Goal: Task Accomplishment & Management: Use online tool/utility

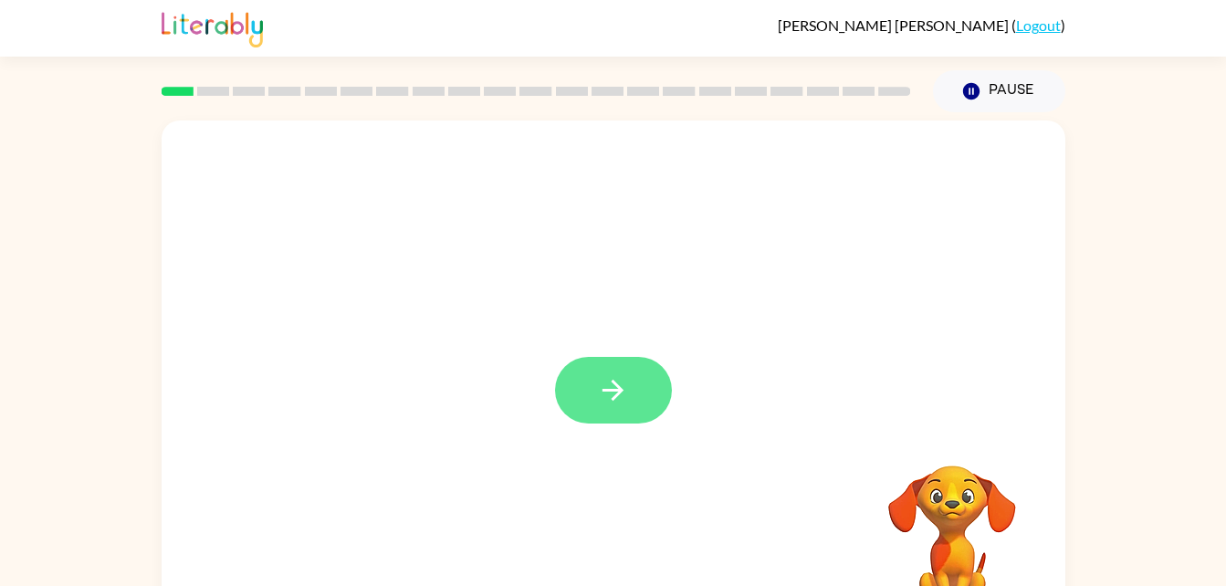
click at [628, 396] on icon "button" at bounding box center [613, 390] width 32 height 32
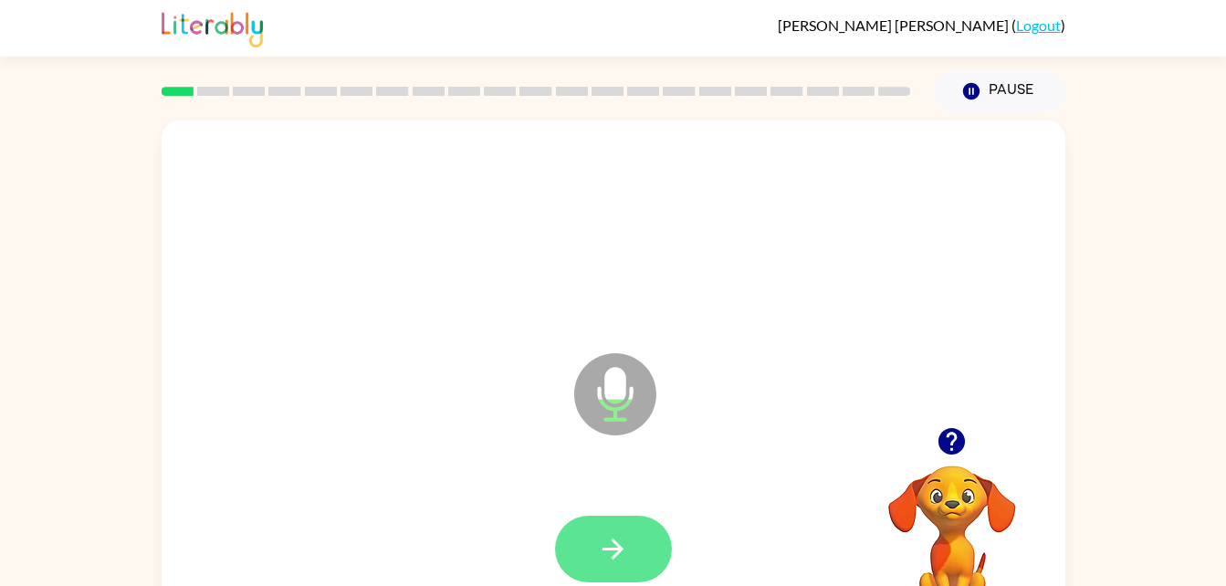
click at [624, 540] on icon "button" at bounding box center [613, 549] width 32 height 32
click at [626, 555] on icon "button" at bounding box center [613, 549] width 32 height 32
click at [628, 560] on icon "button" at bounding box center [613, 549] width 32 height 32
click at [632, 535] on button "button" at bounding box center [613, 549] width 117 height 67
click at [664, 523] on div at bounding box center [613, 550] width 867 height 150
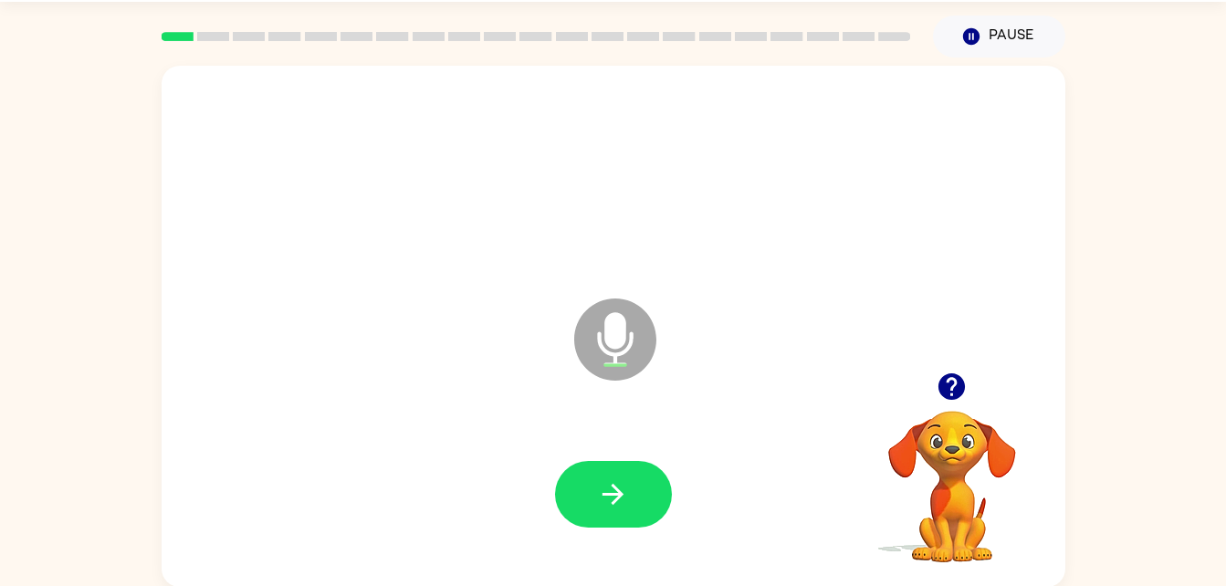
scroll to position [48, 0]
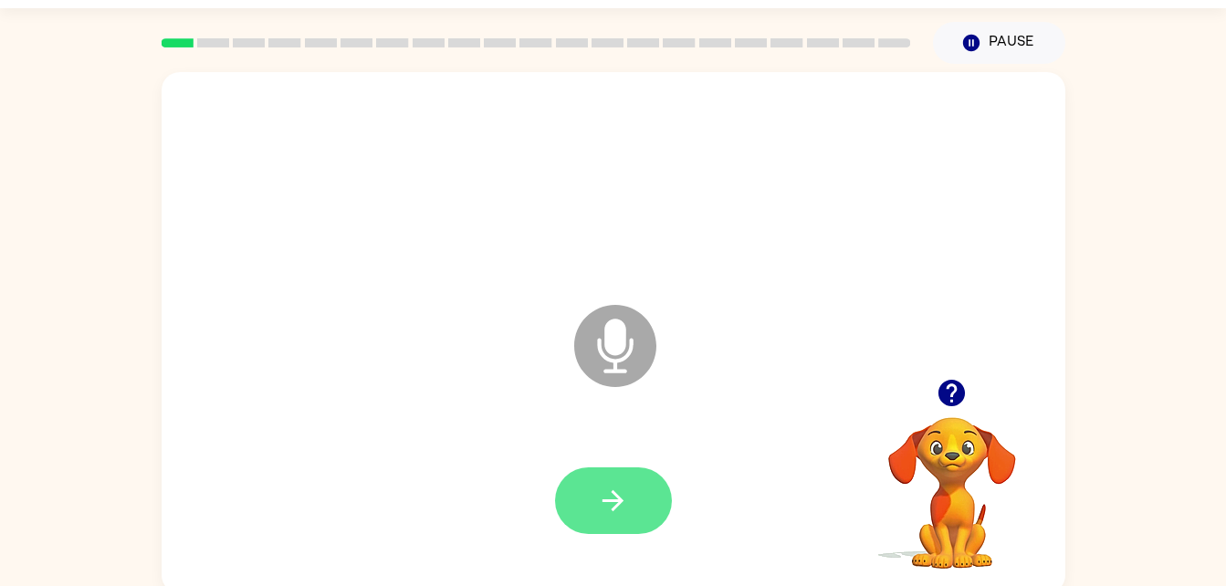
click at [623, 494] on icon "button" at bounding box center [613, 501] width 32 height 32
click at [632, 503] on button "button" at bounding box center [613, 500] width 117 height 67
click at [619, 506] on icon "button" at bounding box center [613, 501] width 32 height 32
click at [616, 515] on icon "button" at bounding box center [613, 501] width 32 height 32
click at [617, 502] on icon "button" at bounding box center [613, 501] width 32 height 32
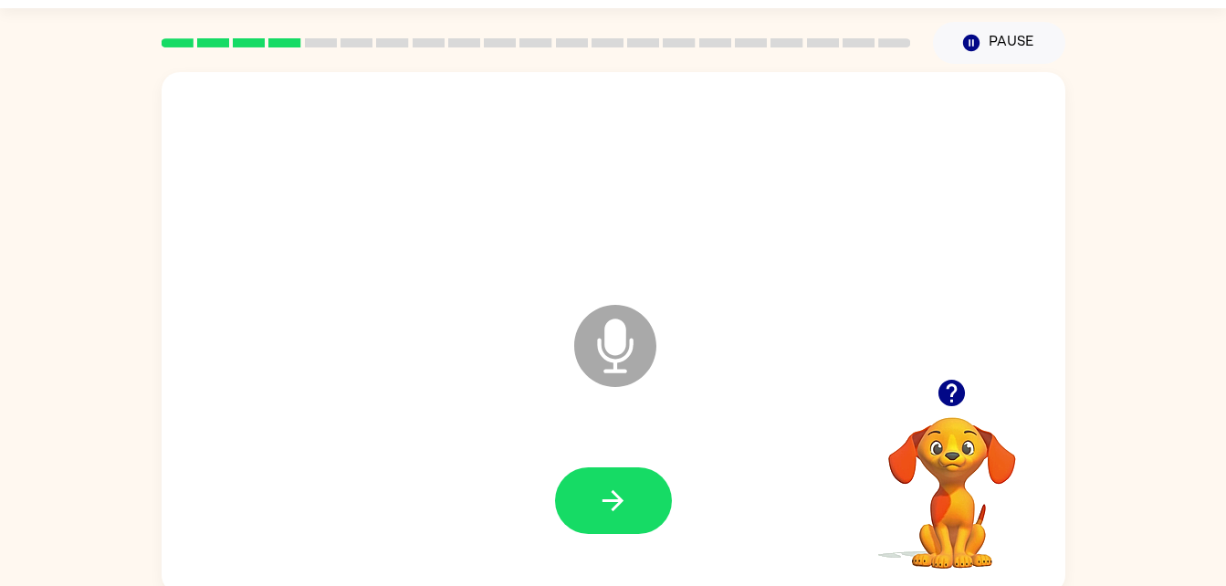
scroll to position [52, 0]
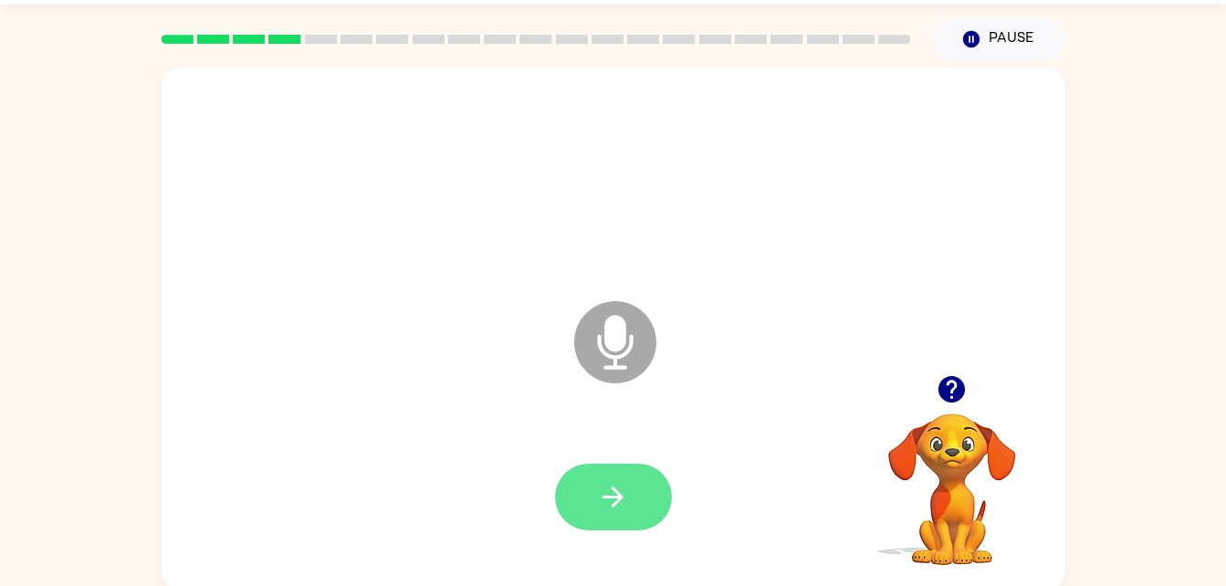
click at [623, 494] on icon "button" at bounding box center [613, 497] width 32 height 32
click at [650, 507] on button "button" at bounding box center [613, 497] width 117 height 67
click at [603, 494] on icon "button" at bounding box center [613, 497] width 32 height 32
click at [648, 504] on button "button" at bounding box center [613, 497] width 117 height 67
click at [613, 504] on icon "button" at bounding box center [612, 497] width 21 height 21
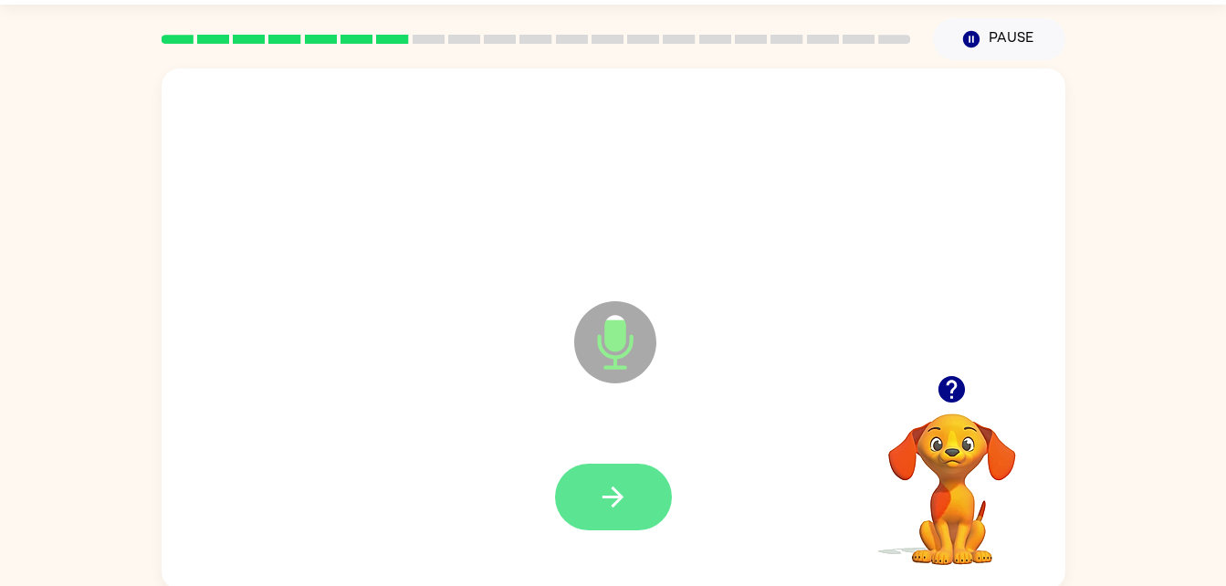
click at [614, 506] on icon "button" at bounding box center [612, 497] width 21 height 21
click at [628, 492] on icon "button" at bounding box center [613, 497] width 32 height 32
click at [614, 514] on button "button" at bounding box center [613, 497] width 117 height 67
click at [600, 494] on icon "button" at bounding box center [613, 497] width 32 height 32
click at [626, 500] on icon "button" at bounding box center [613, 497] width 32 height 32
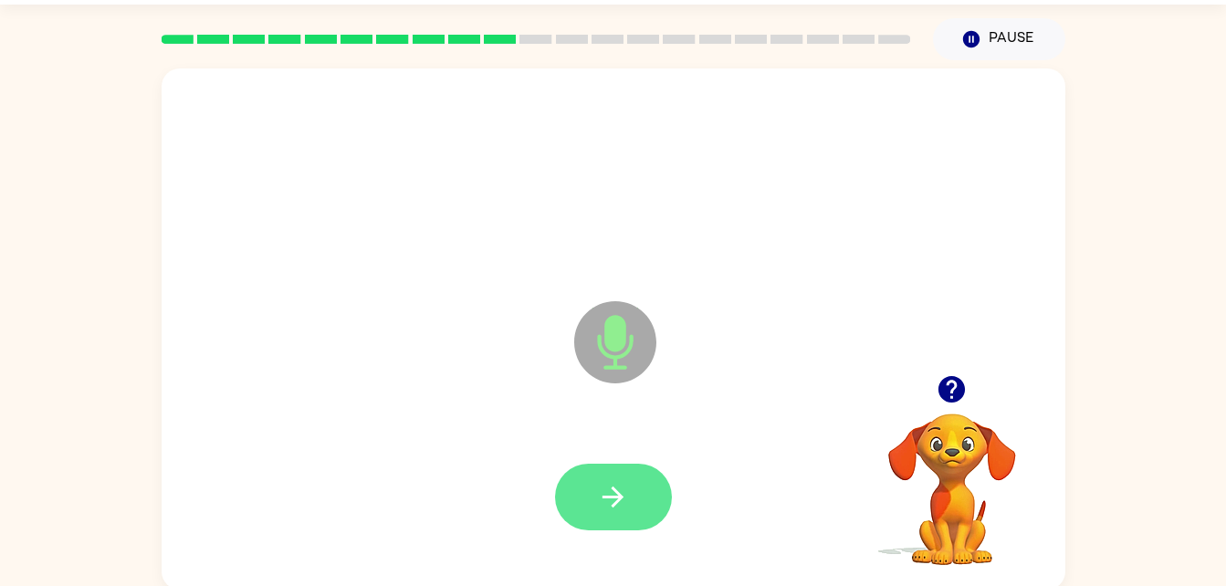
click at [614, 491] on icon "button" at bounding box center [612, 497] width 21 height 21
click at [631, 481] on button "button" at bounding box center [613, 497] width 117 height 67
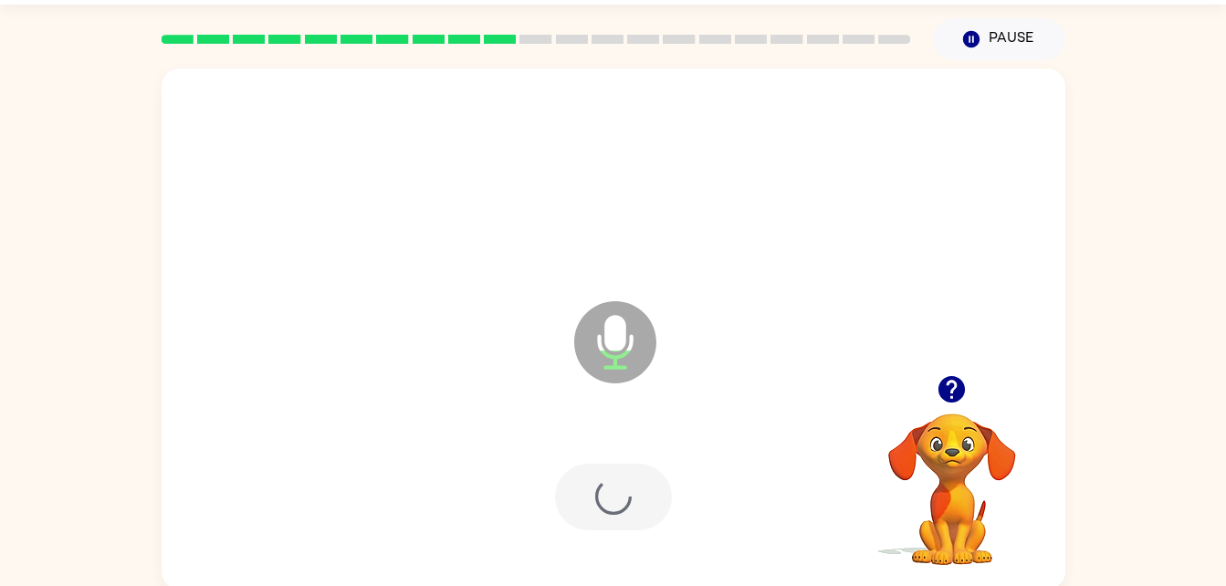
click at [604, 508] on div at bounding box center [613, 497] width 117 height 67
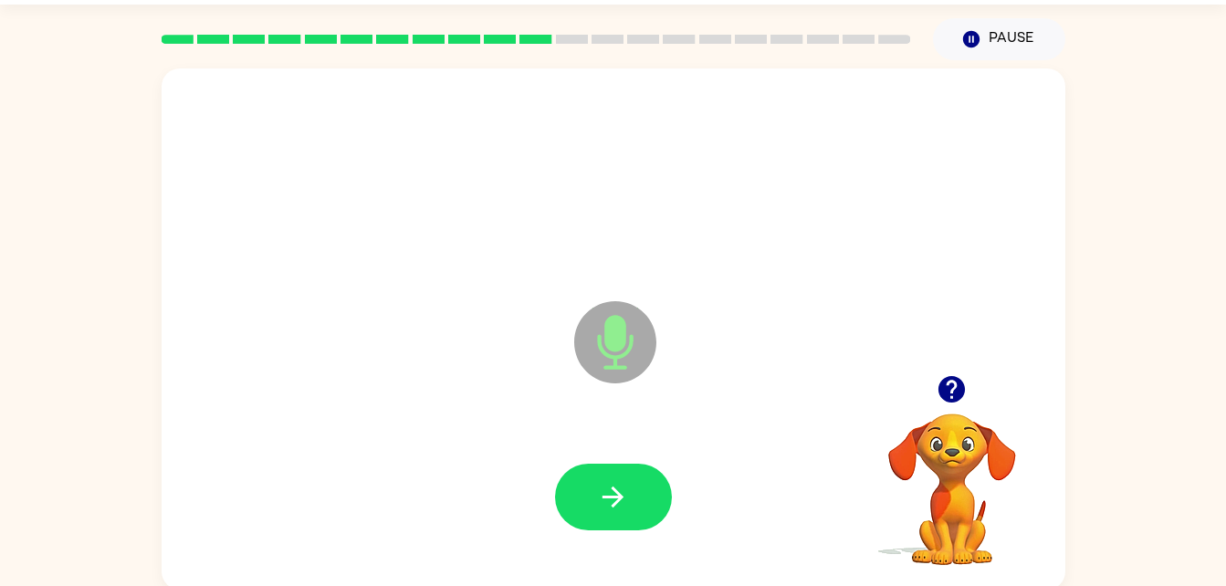
scroll to position [50, 0]
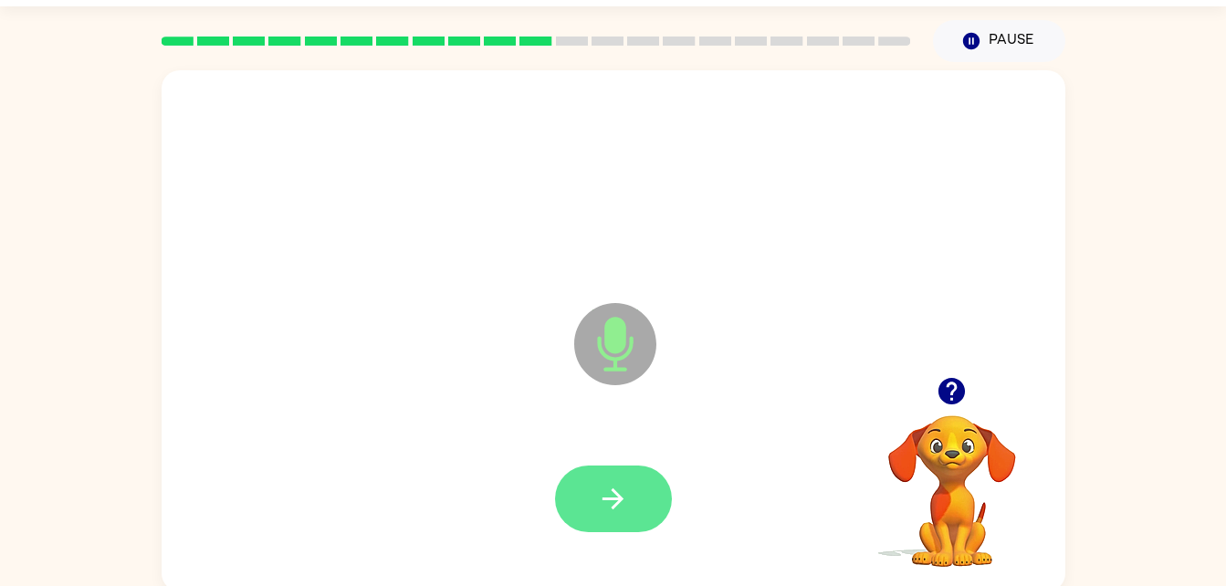
click at [598, 479] on button "button" at bounding box center [613, 499] width 117 height 67
click at [616, 487] on icon "button" at bounding box center [613, 499] width 32 height 32
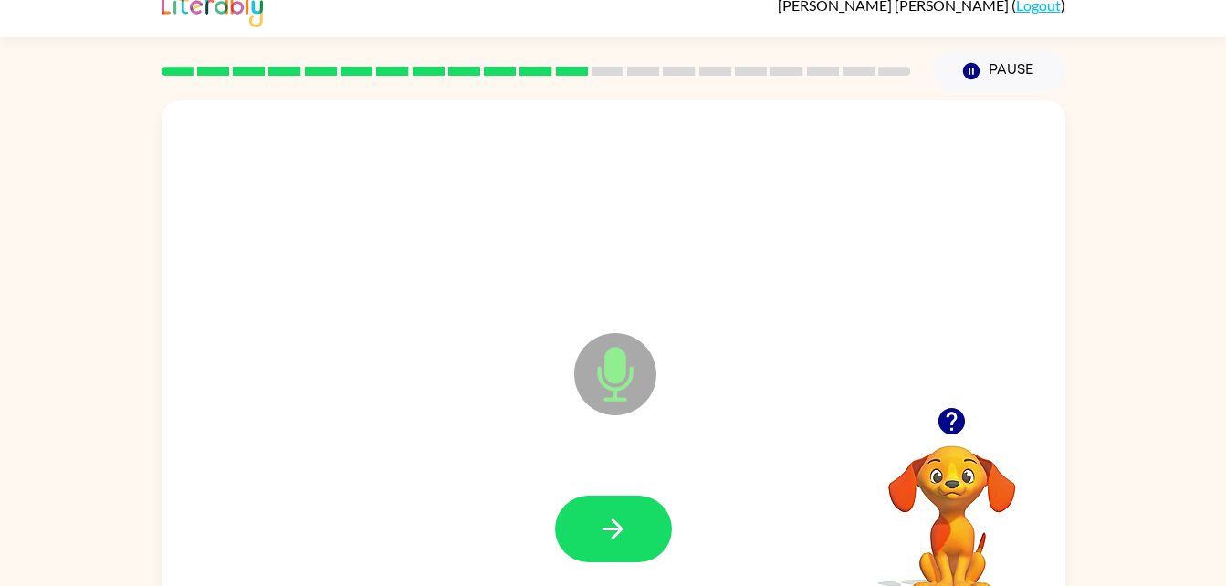
scroll to position [7, 0]
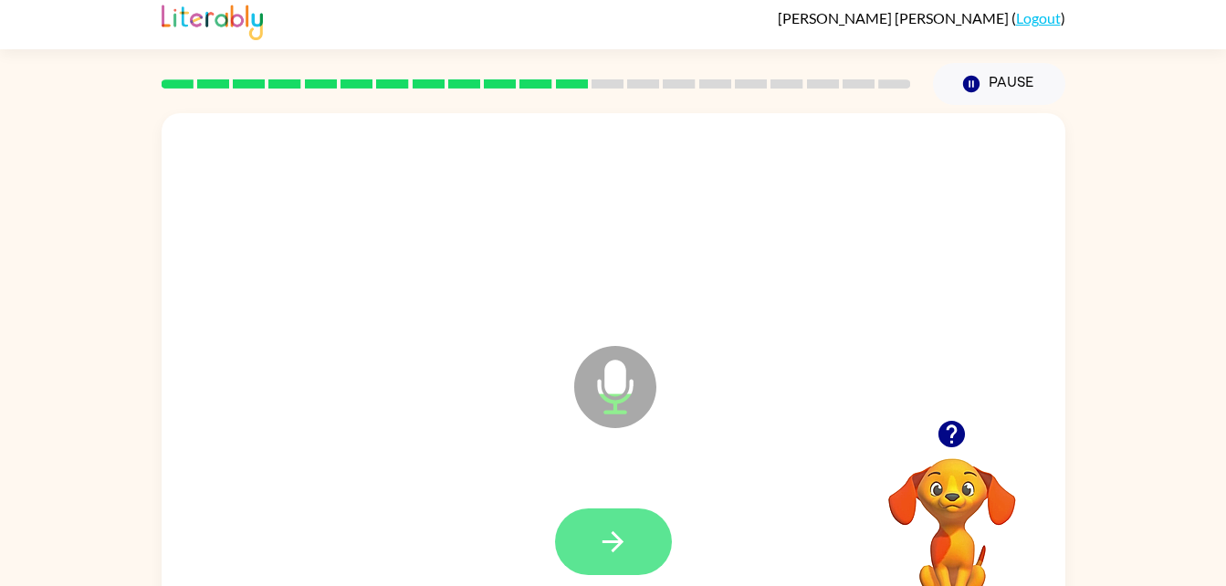
click at [602, 511] on button "button" at bounding box center [613, 541] width 117 height 67
click at [616, 543] on icon "button" at bounding box center [613, 542] width 32 height 32
click at [604, 527] on icon "button" at bounding box center [613, 542] width 32 height 32
click at [600, 552] on icon "button" at bounding box center [613, 542] width 32 height 32
click at [600, 544] on icon "button" at bounding box center [613, 542] width 32 height 32
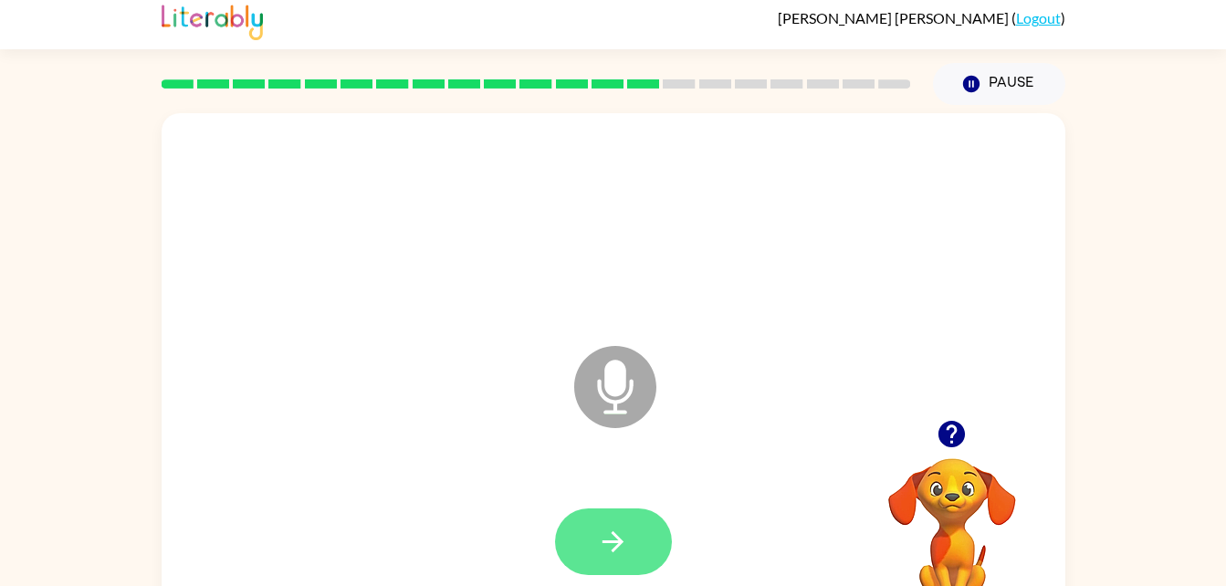
click at [593, 529] on button "button" at bounding box center [613, 541] width 117 height 67
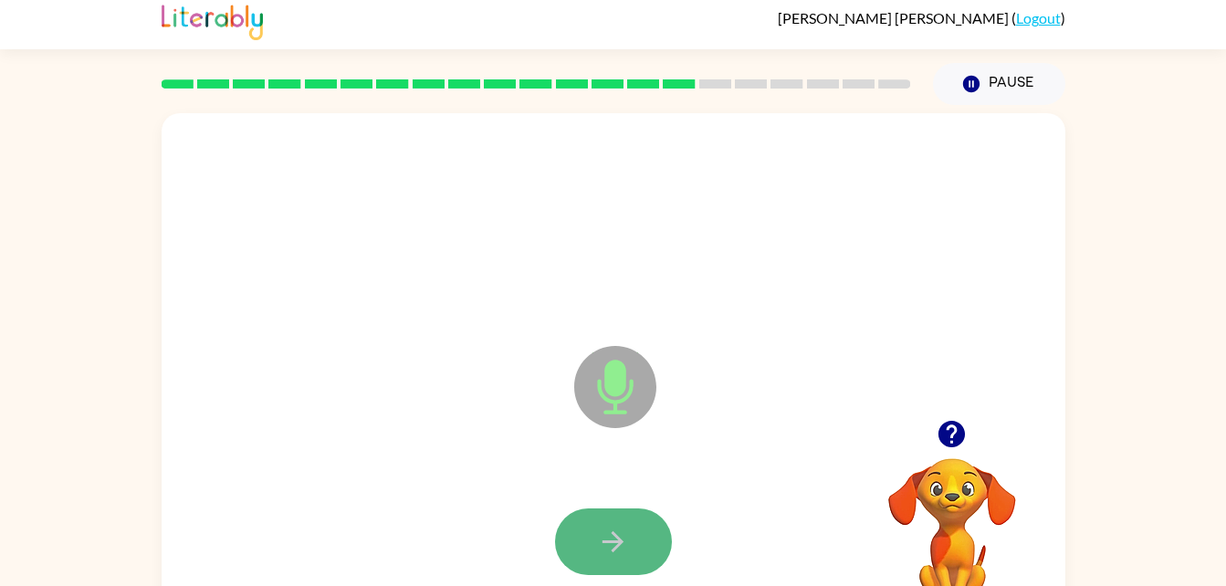
click at [631, 541] on button "button" at bounding box center [613, 541] width 117 height 67
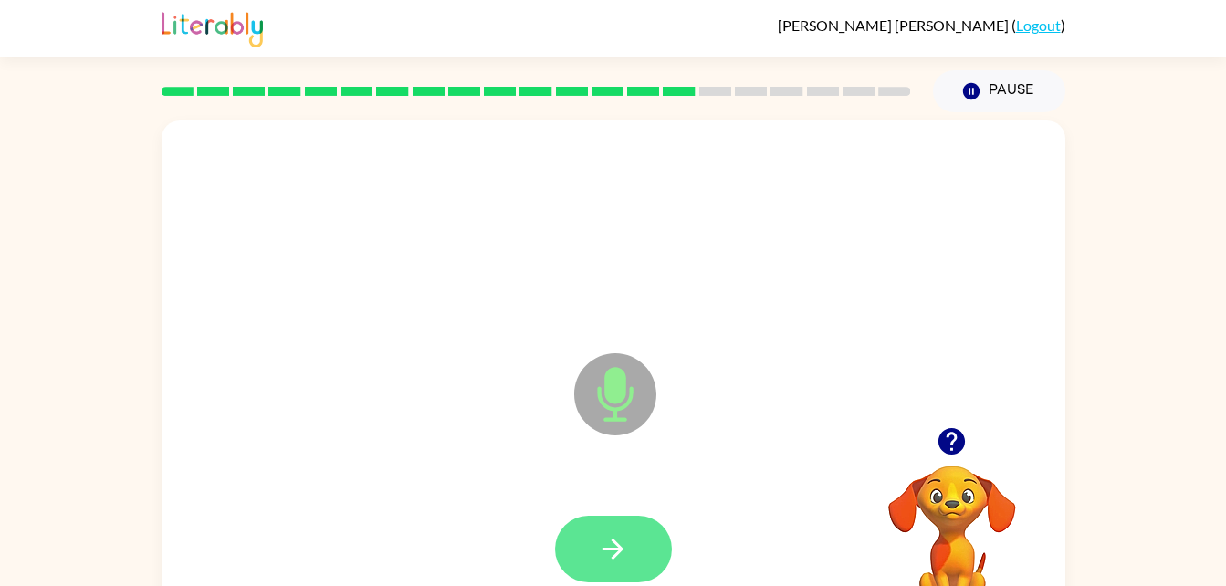
click at [605, 537] on icon "button" at bounding box center [613, 549] width 32 height 32
click at [621, 536] on icon "button" at bounding box center [613, 549] width 32 height 32
click at [602, 529] on button "button" at bounding box center [613, 549] width 117 height 67
click at [630, 557] on button "button" at bounding box center [613, 549] width 117 height 67
click at [625, 540] on icon "button" at bounding box center [613, 549] width 32 height 32
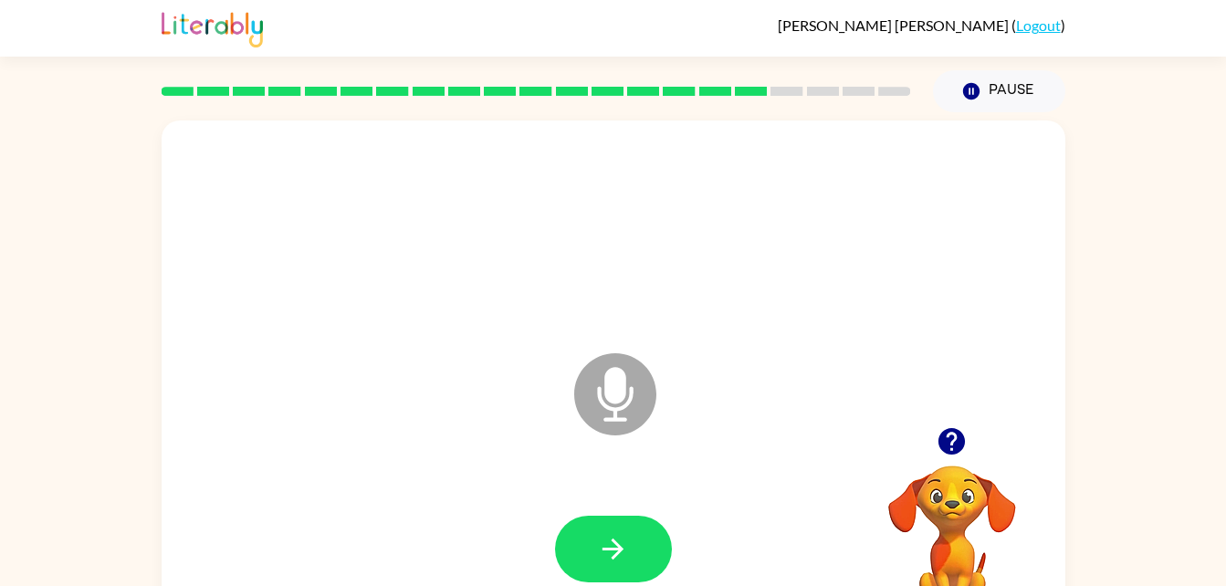
scroll to position [56, 0]
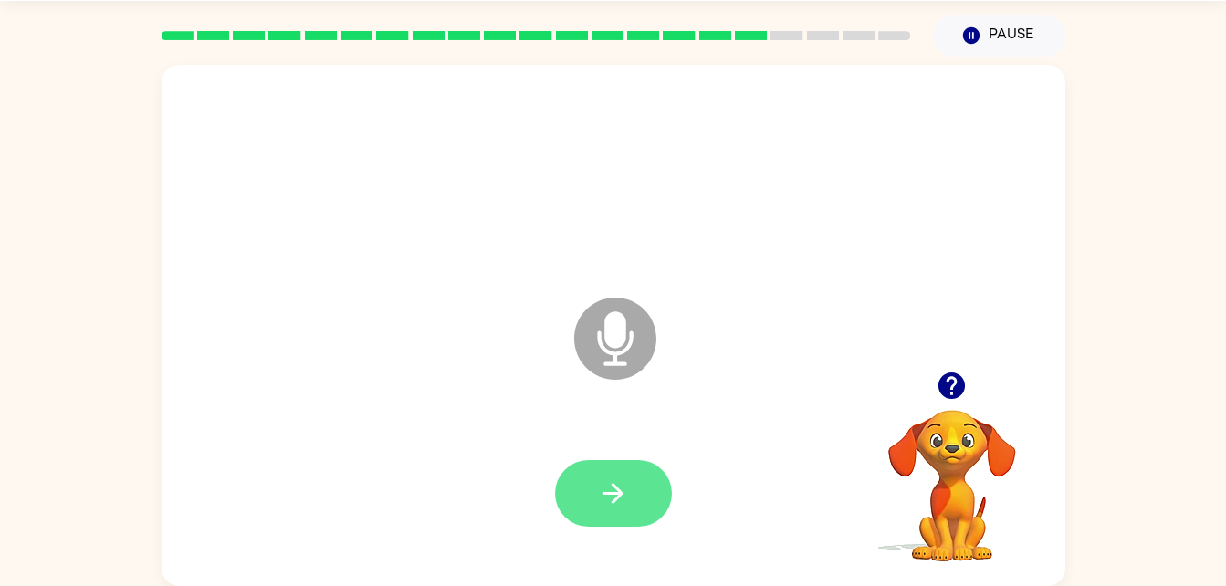
click at [612, 507] on icon "button" at bounding box center [613, 493] width 32 height 32
click at [640, 503] on button "button" at bounding box center [613, 493] width 117 height 67
click at [603, 466] on button "button" at bounding box center [613, 493] width 117 height 67
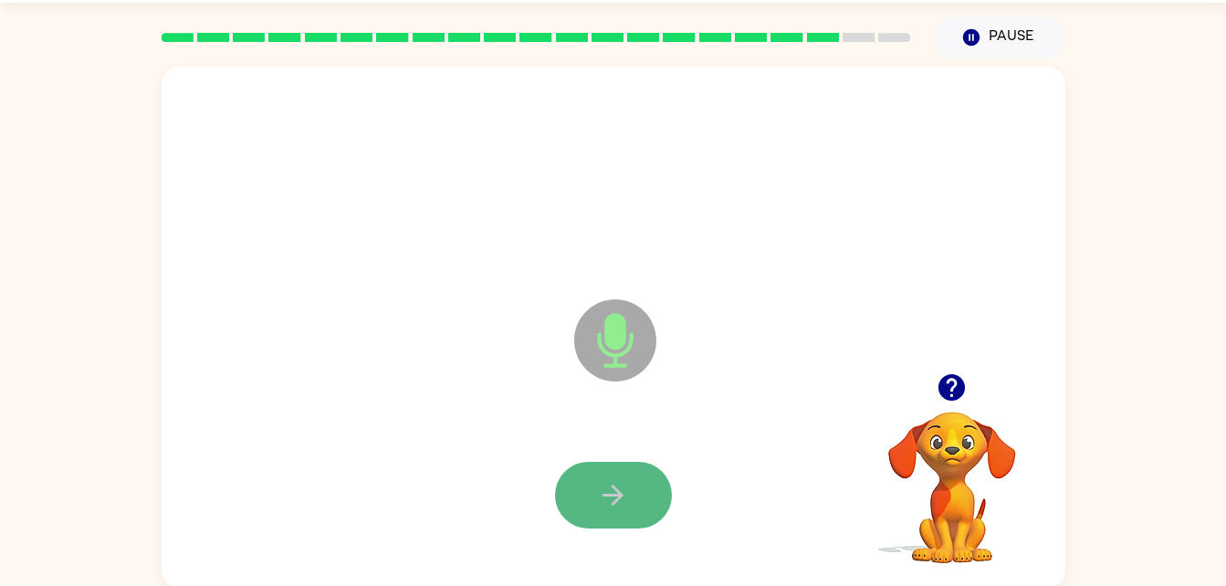
click at [623, 504] on icon "button" at bounding box center [613, 495] width 32 height 32
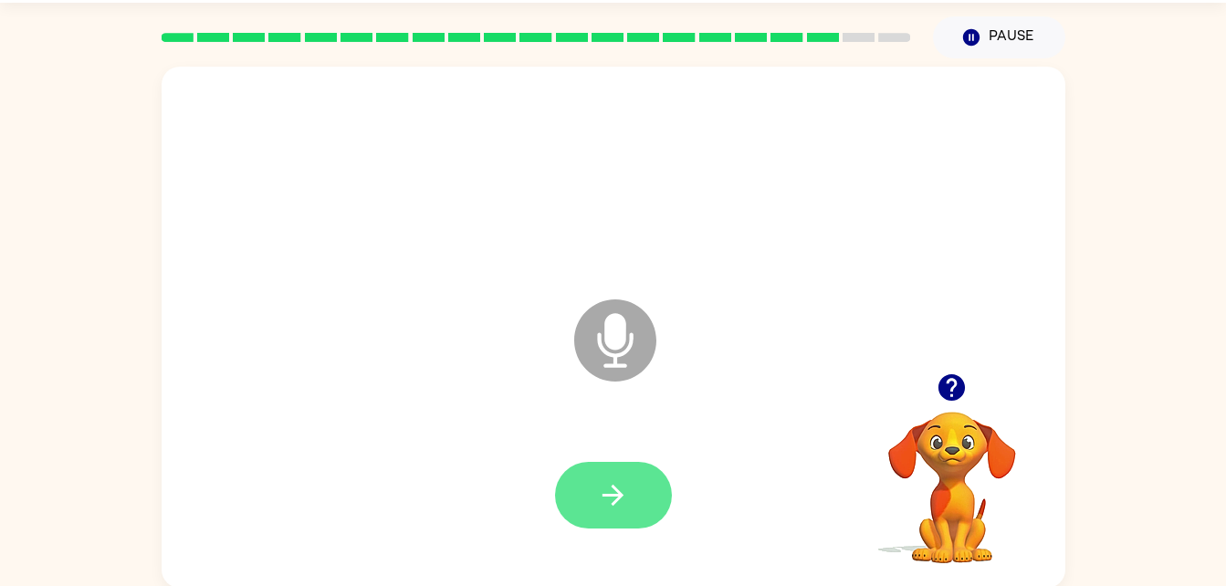
click at [619, 491] on icon "button" at bounding box center [612, 495] width 21 height 21
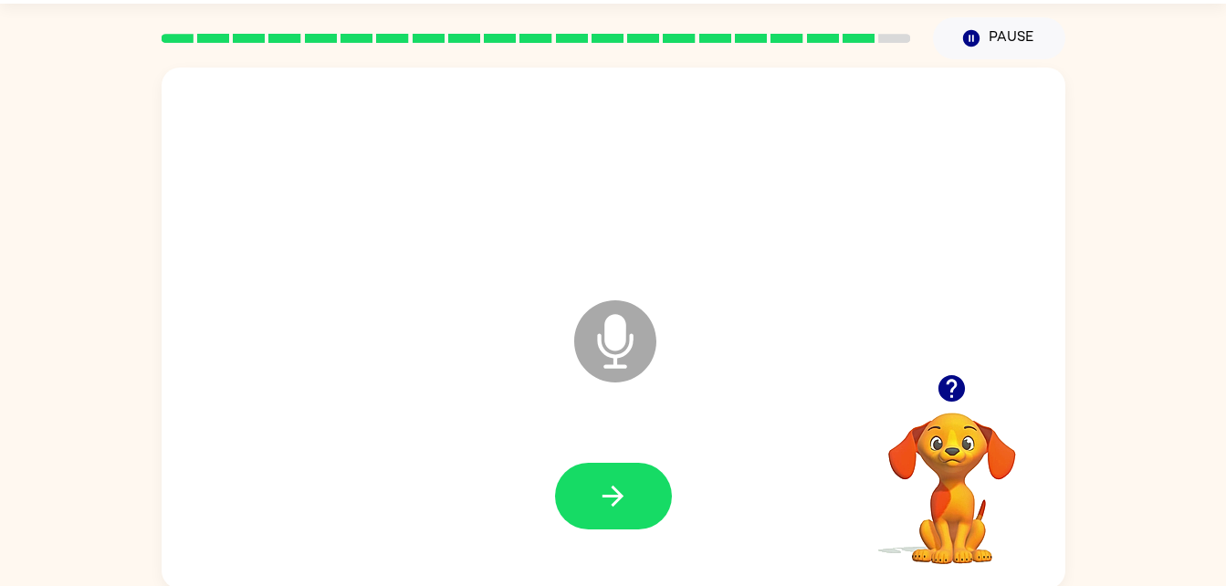
scroll to position [45, 0]
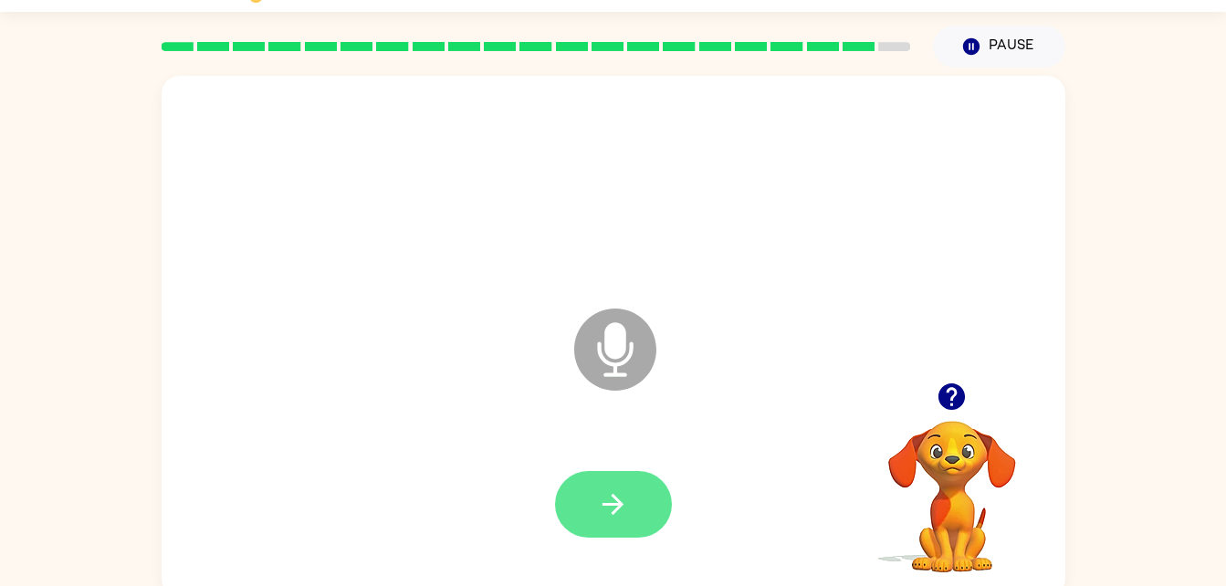
click at [581, 487] on button "button" at bounding box center [613, 504] width 117 height 67
click at [608, 473] on button "button" at bounding box center [613, 504] width 117 height 67
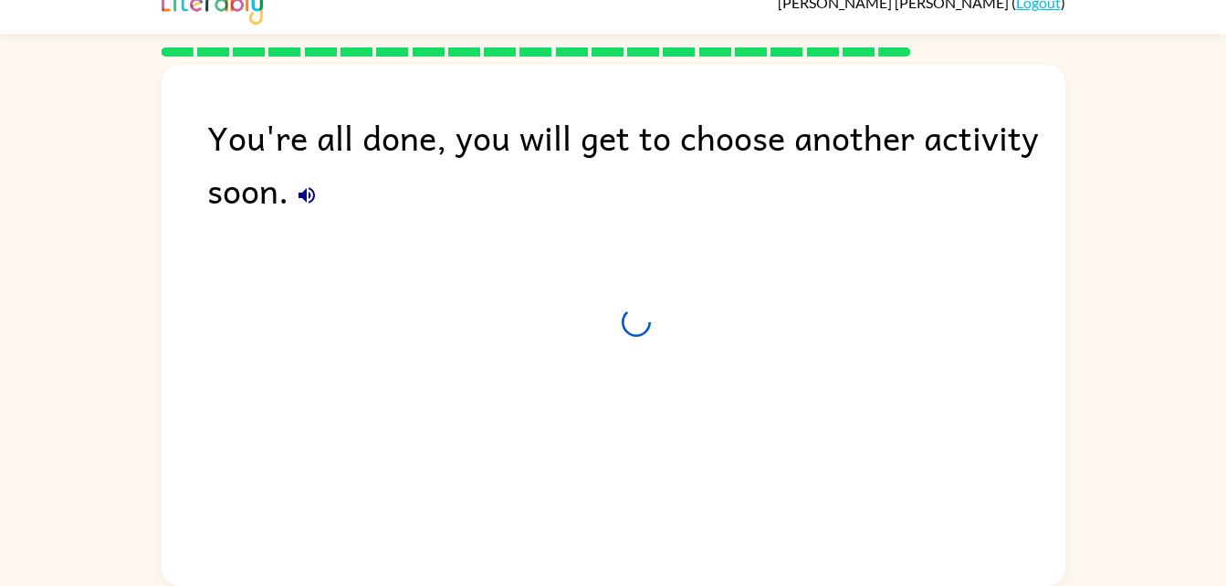
scroll to position [23, 0]
